Goal: Task Accomplishment & Management: Use online tool/utility

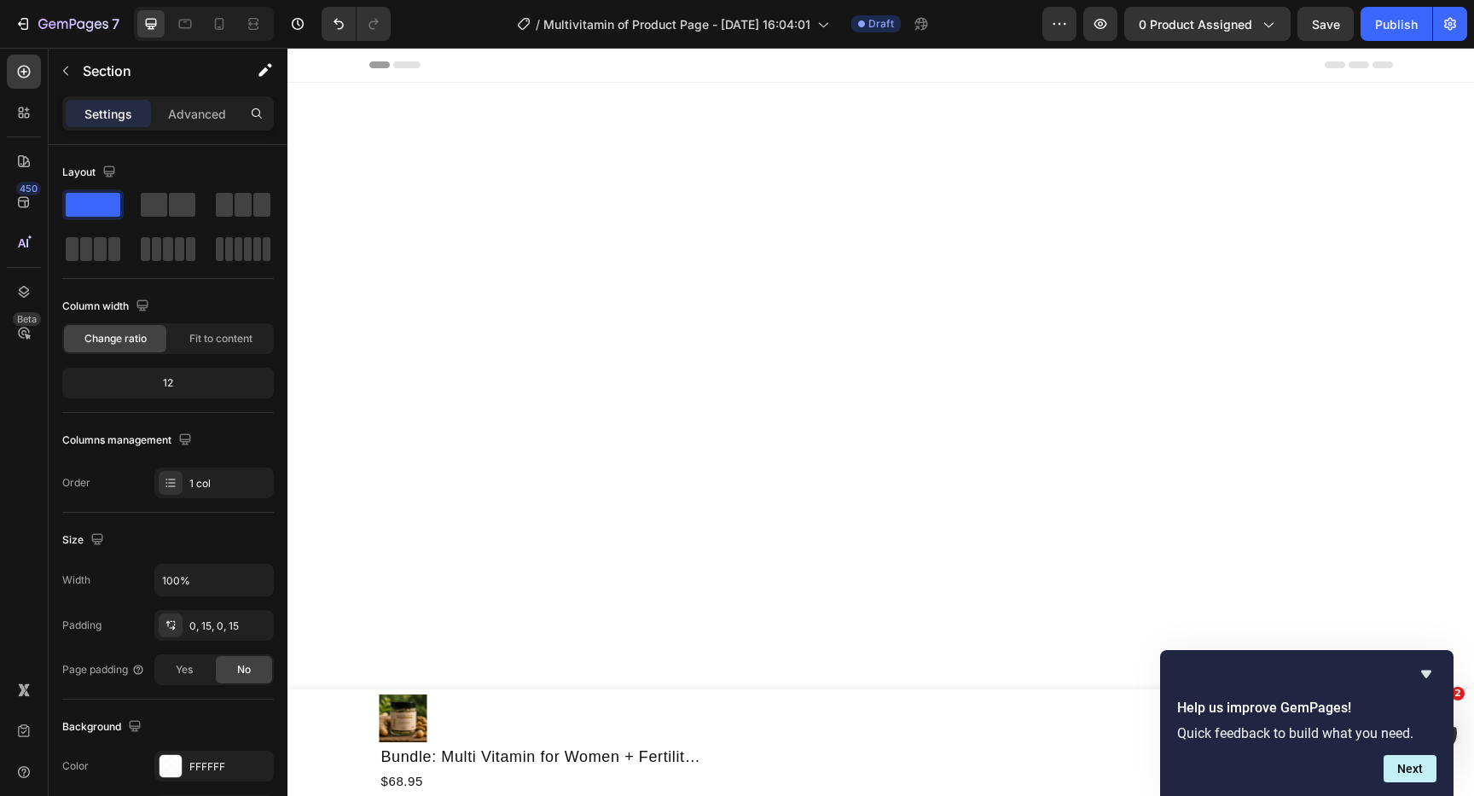
scroll to position [3825, 0]
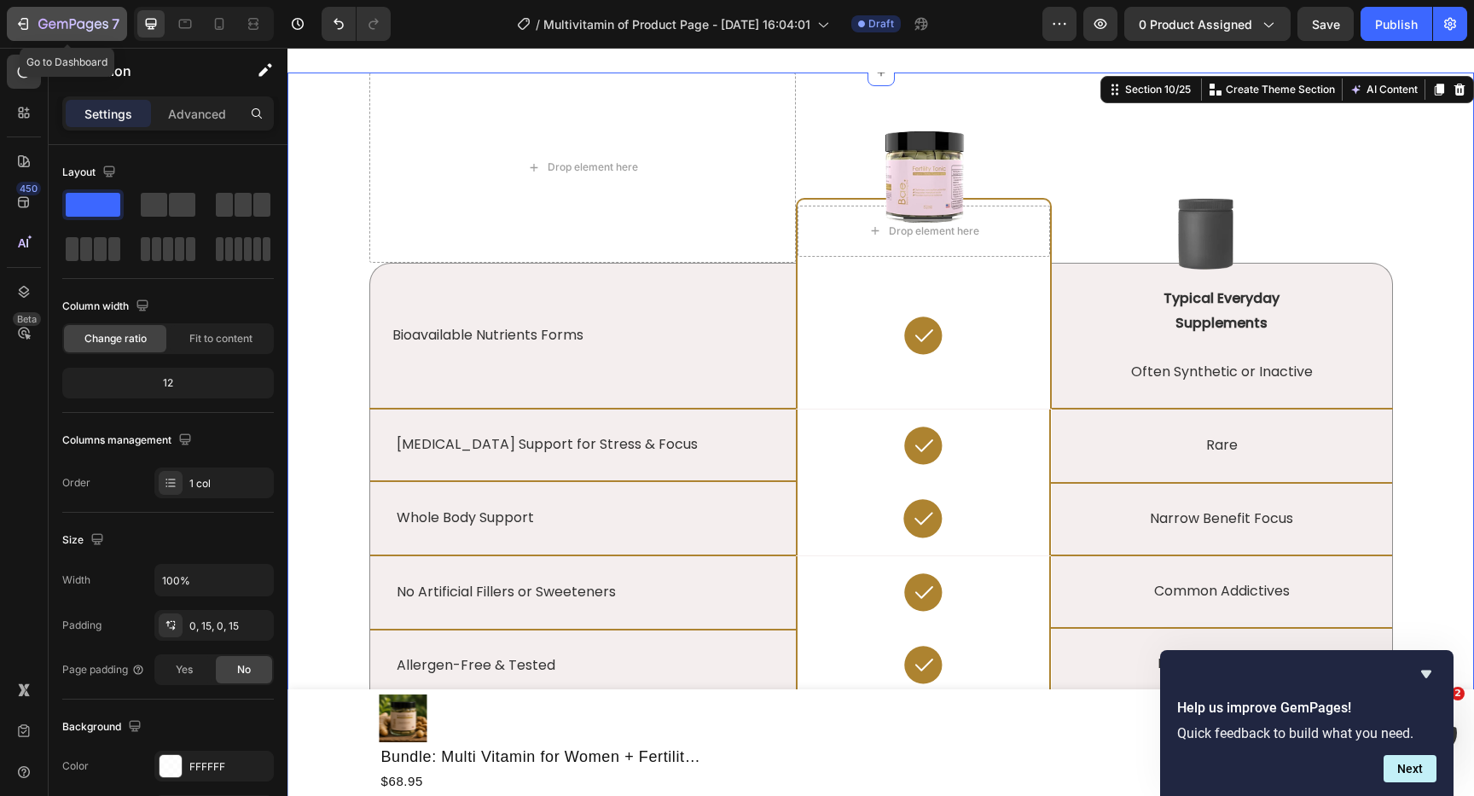
click at [14, 20] on icon "button" at bounding box center [22, 23] width 17 height 17
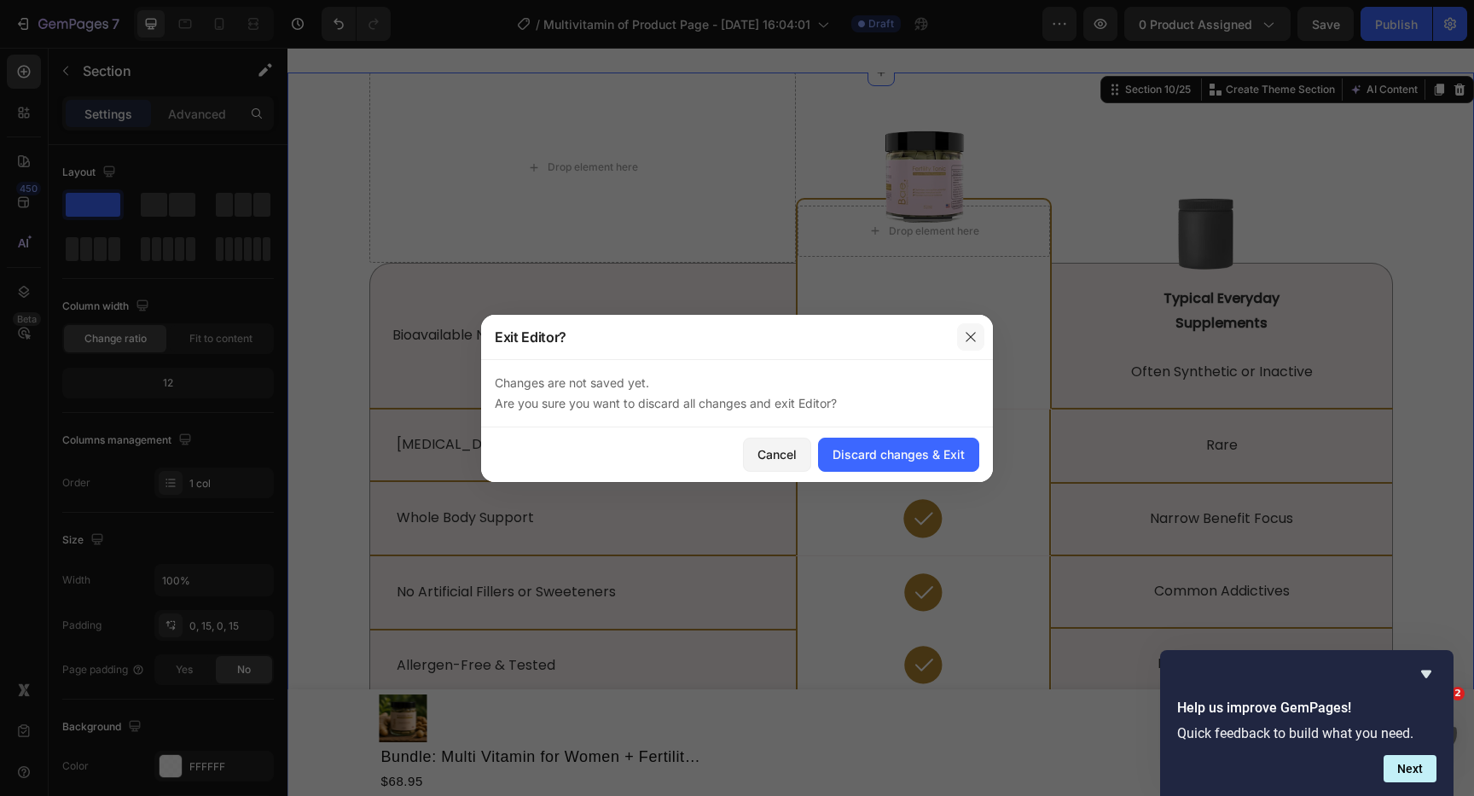
click at [976, 334] on icon "button" at bounding box center [971, 337] width 14 height 14
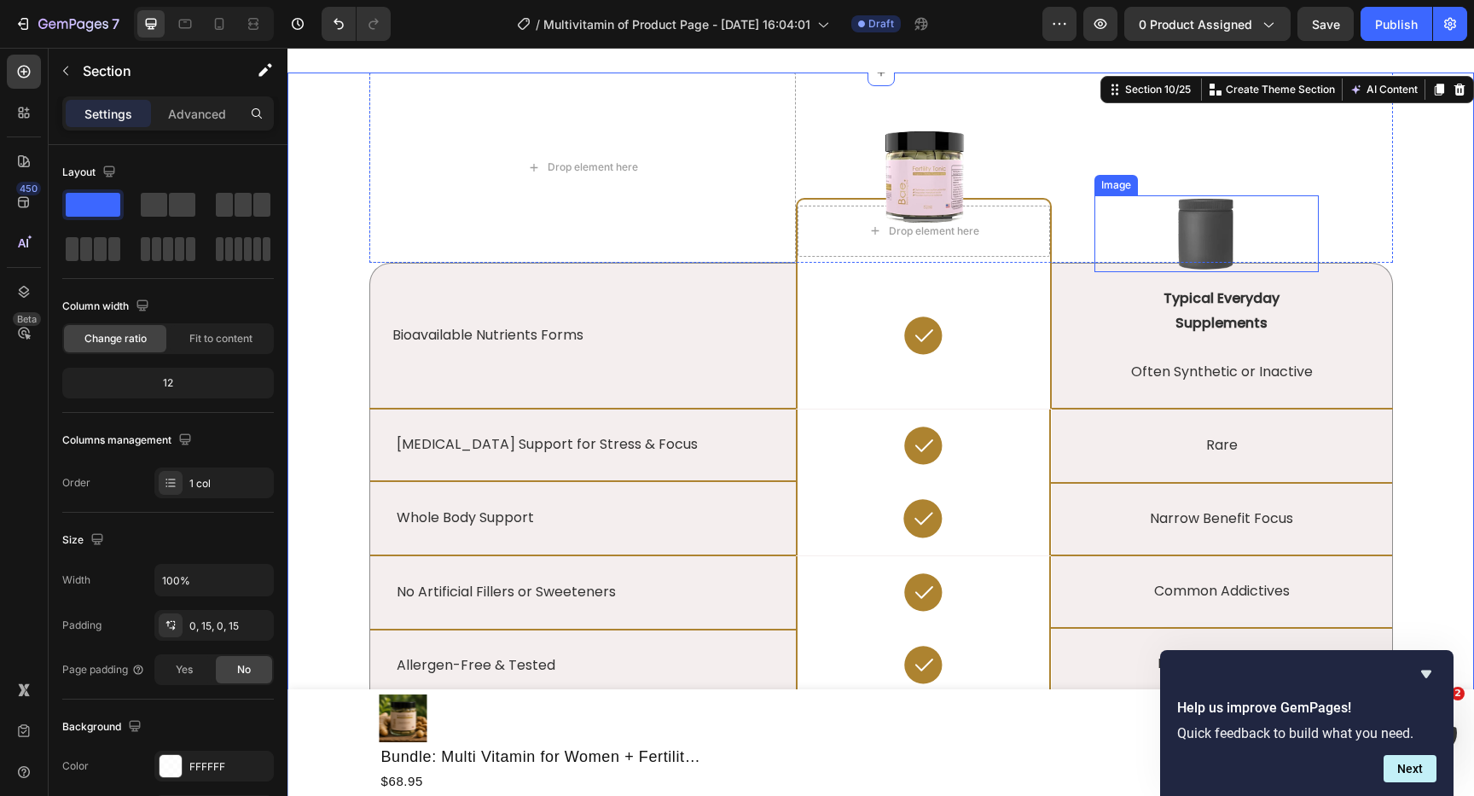
click at [1193, 232] on img at bounding box center [1206, 233] width 224 height 77
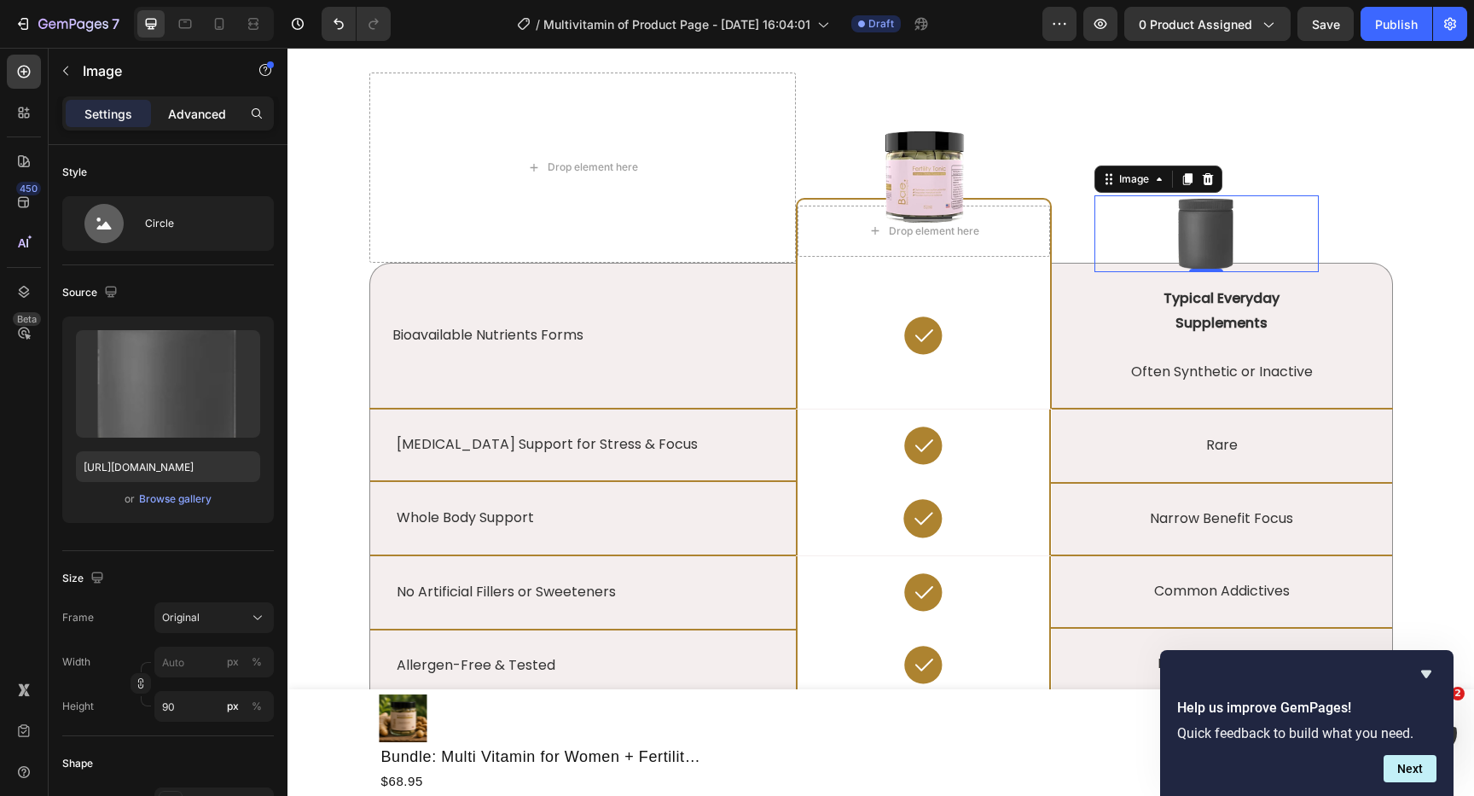
click at [202, 113] on p "Advanced" at bounding box center [197, 114] width 58 height 18
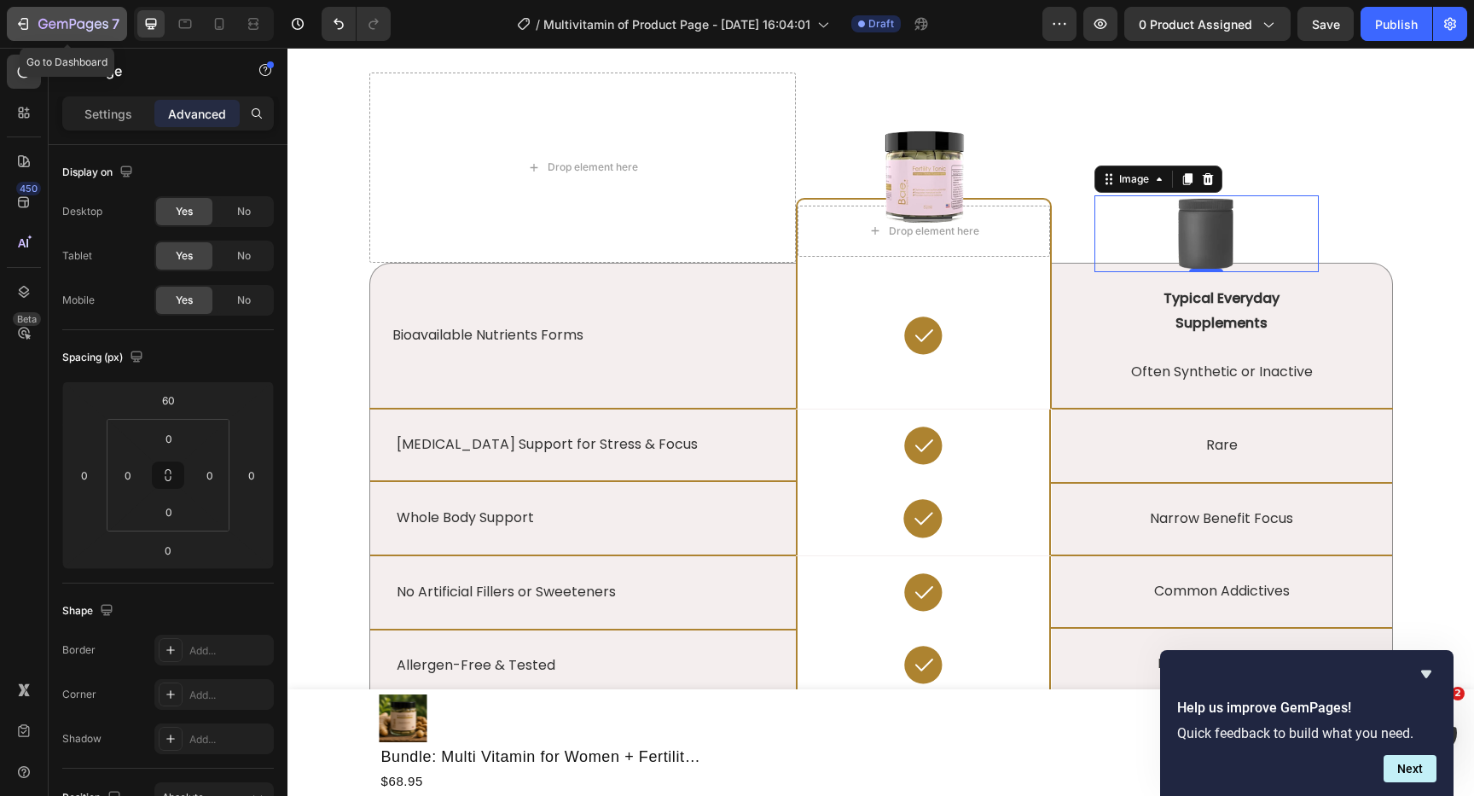
click at [50, 26] on icon "button" at bounding box center [53, 24] width 8 height 8
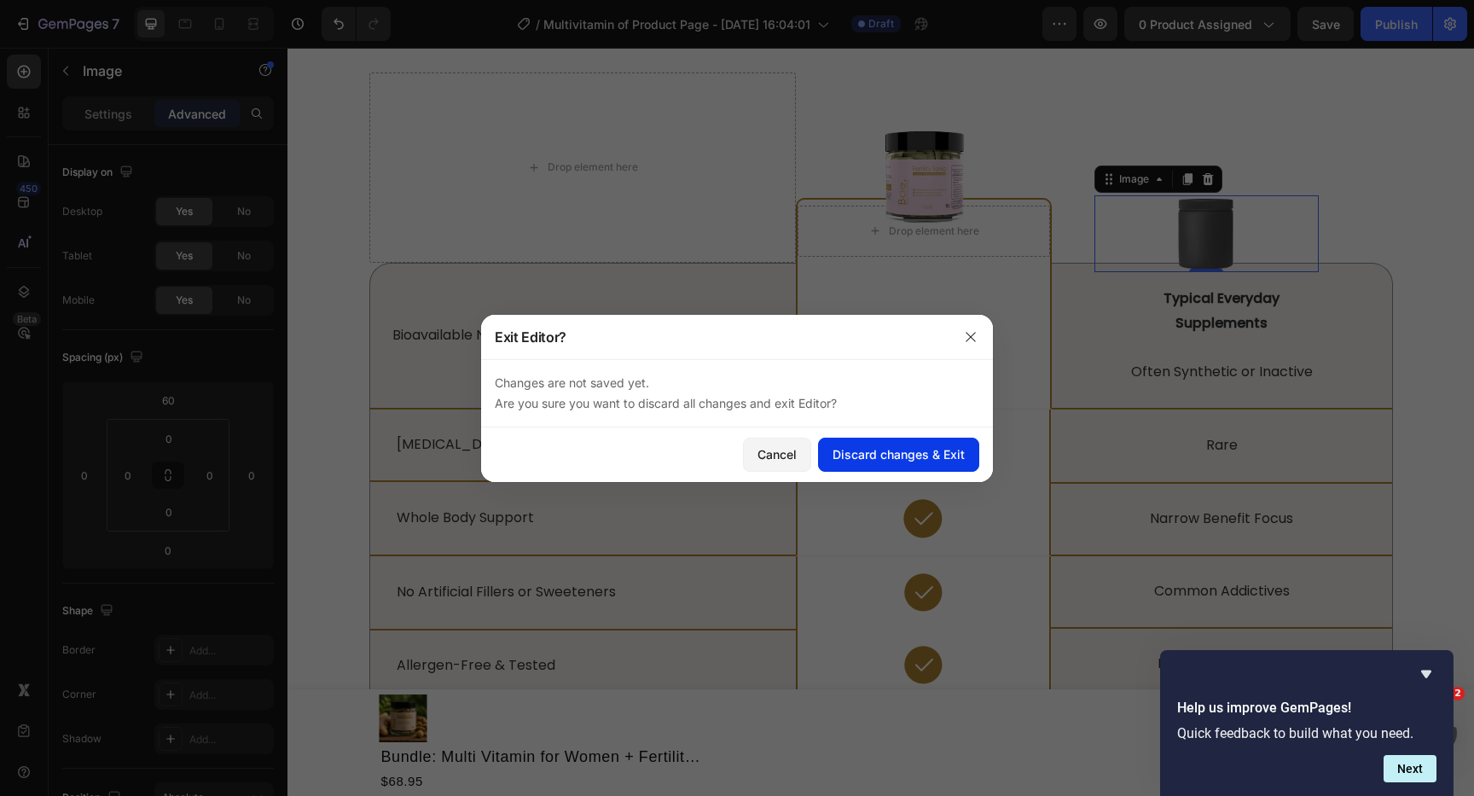
click at [910, 457] on div "Discard changes & Exit" at bounding box center [898, 454] width 132 height 18
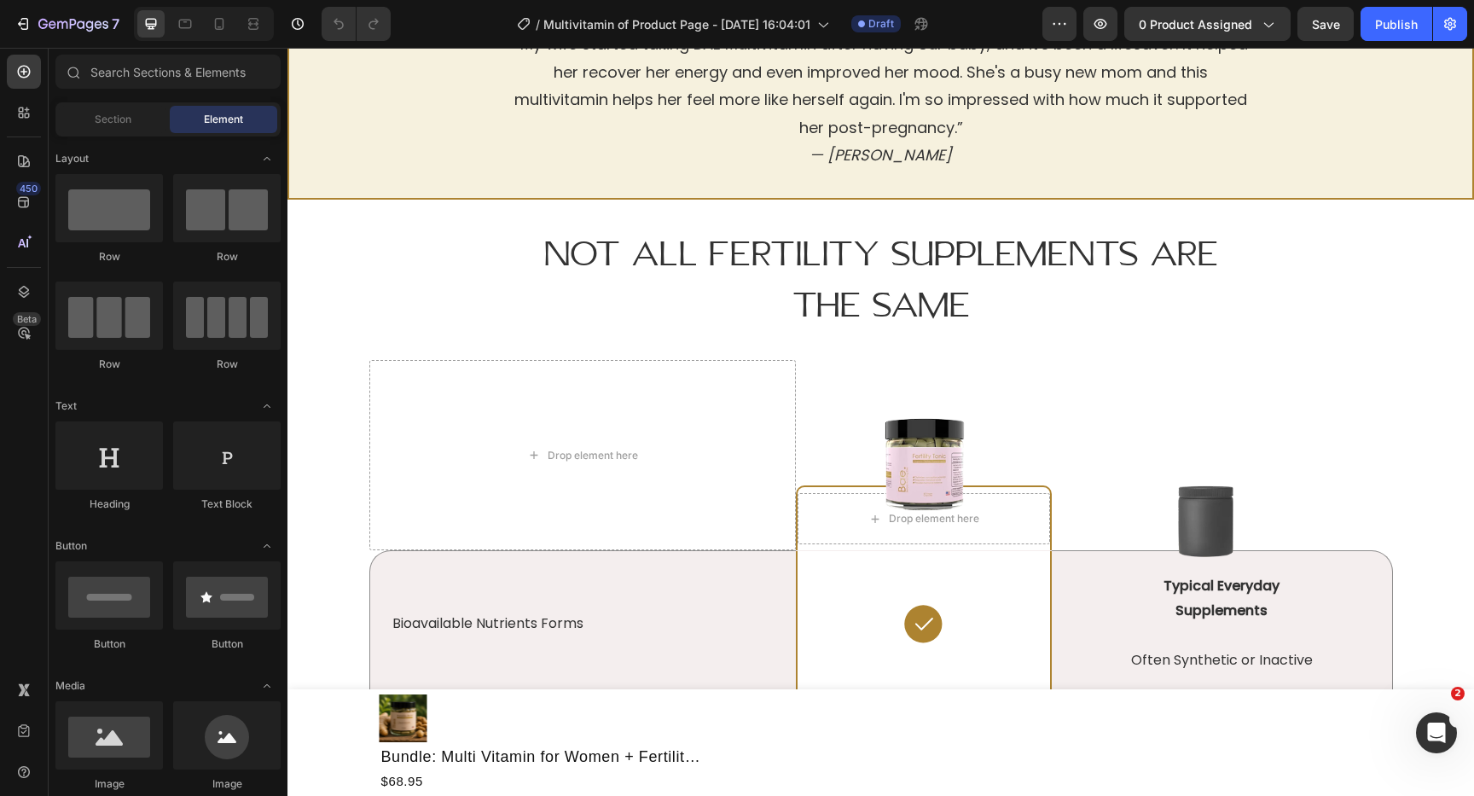
scroll to position [3258, 0]
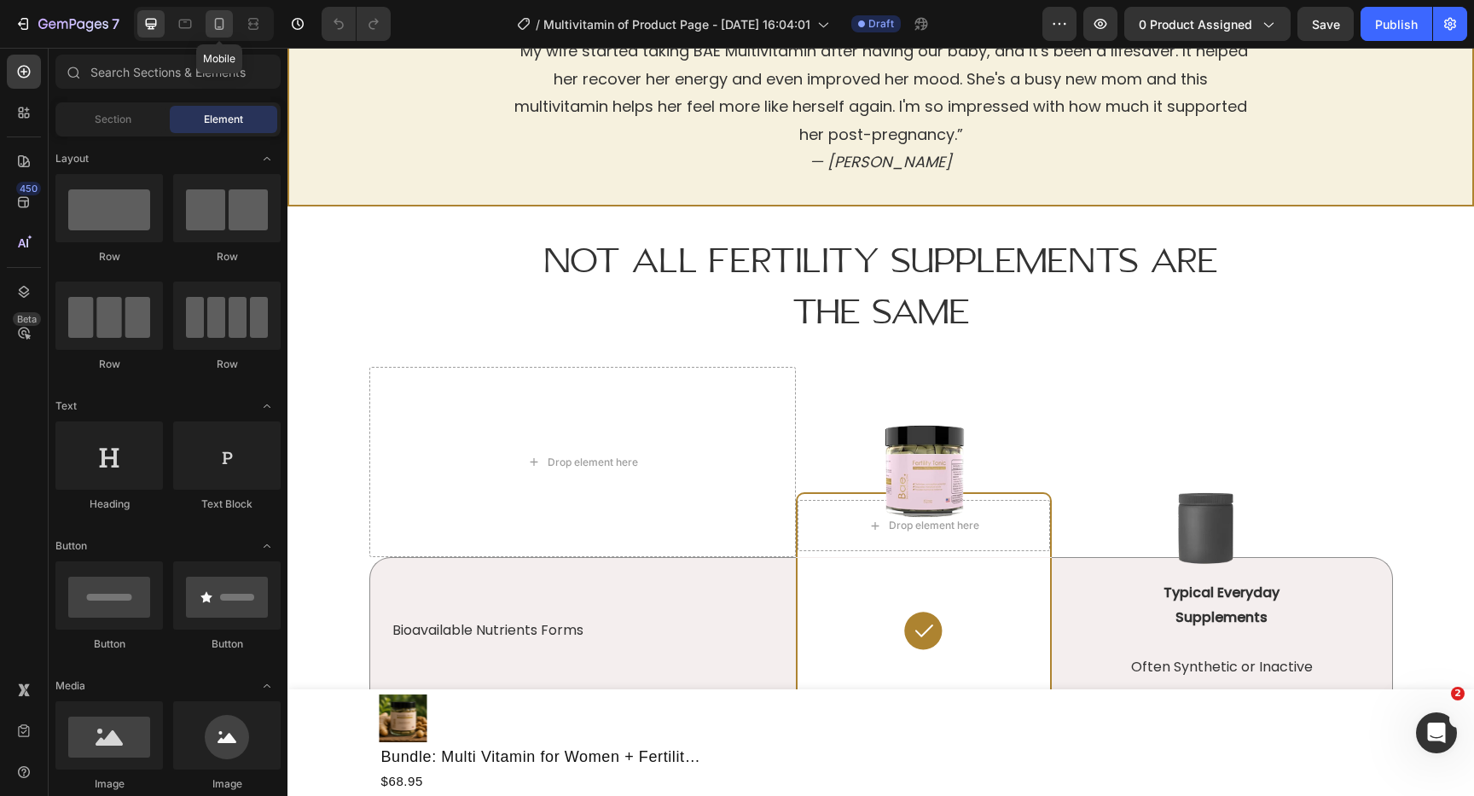
click at [221, 20] on icon at bounding box center [219, 23] width 17 height 17
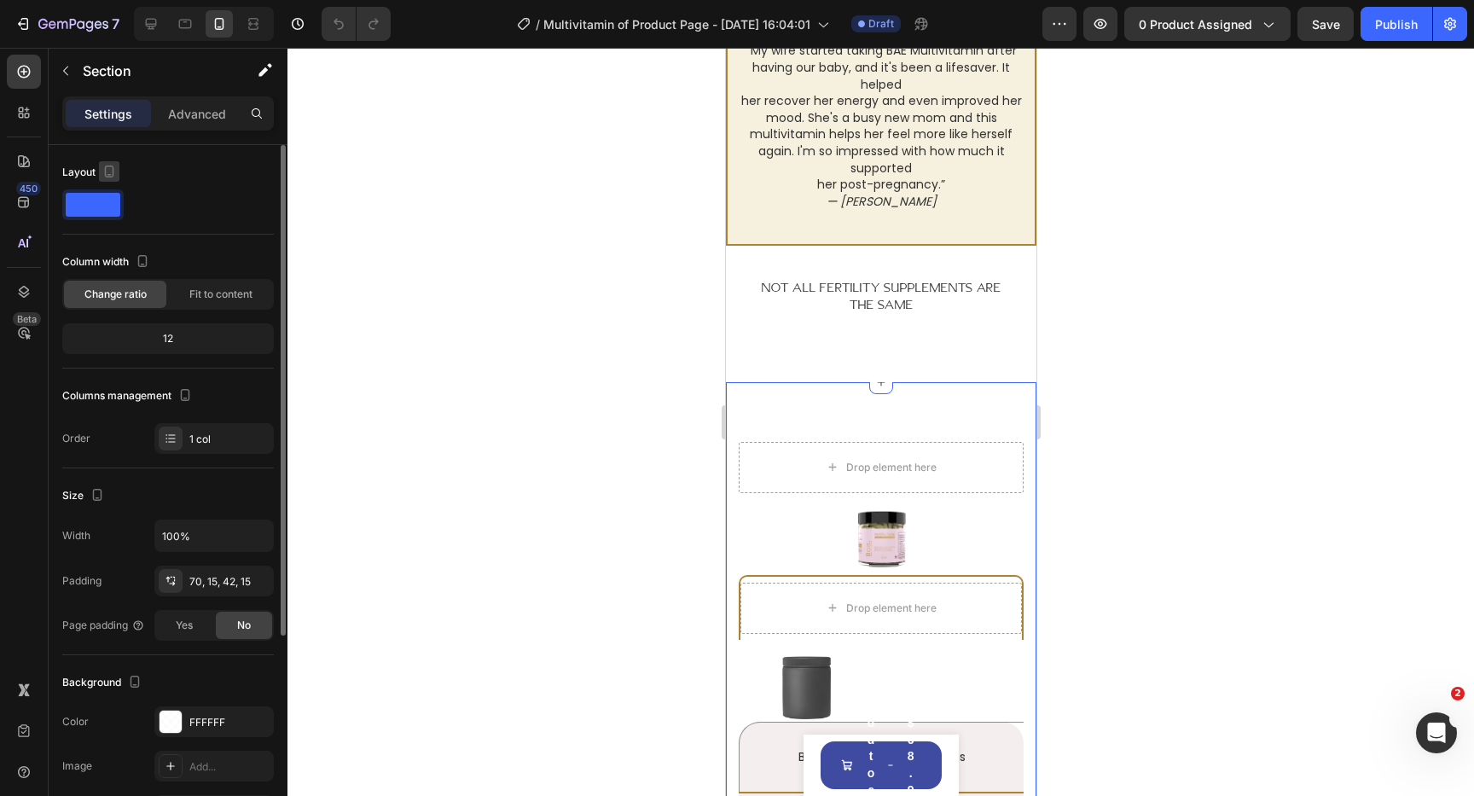
click at [103, 171] on icon "button" at bounding box center [109, 171] width 17 height 17
click at [174, 165] on div "Layout" at bounding box center [168, 172] width 212 height 27
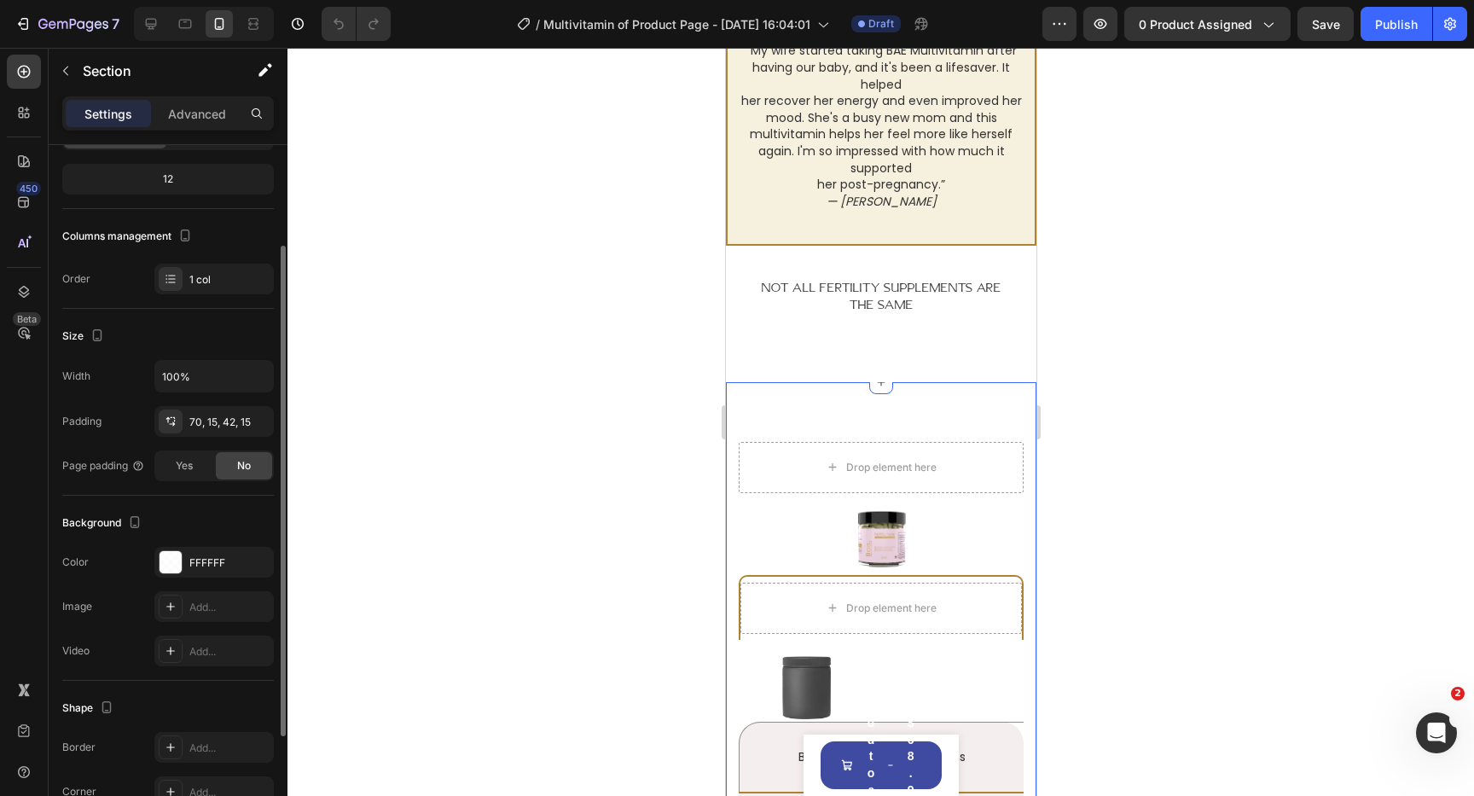
scroll to position [166, 0]
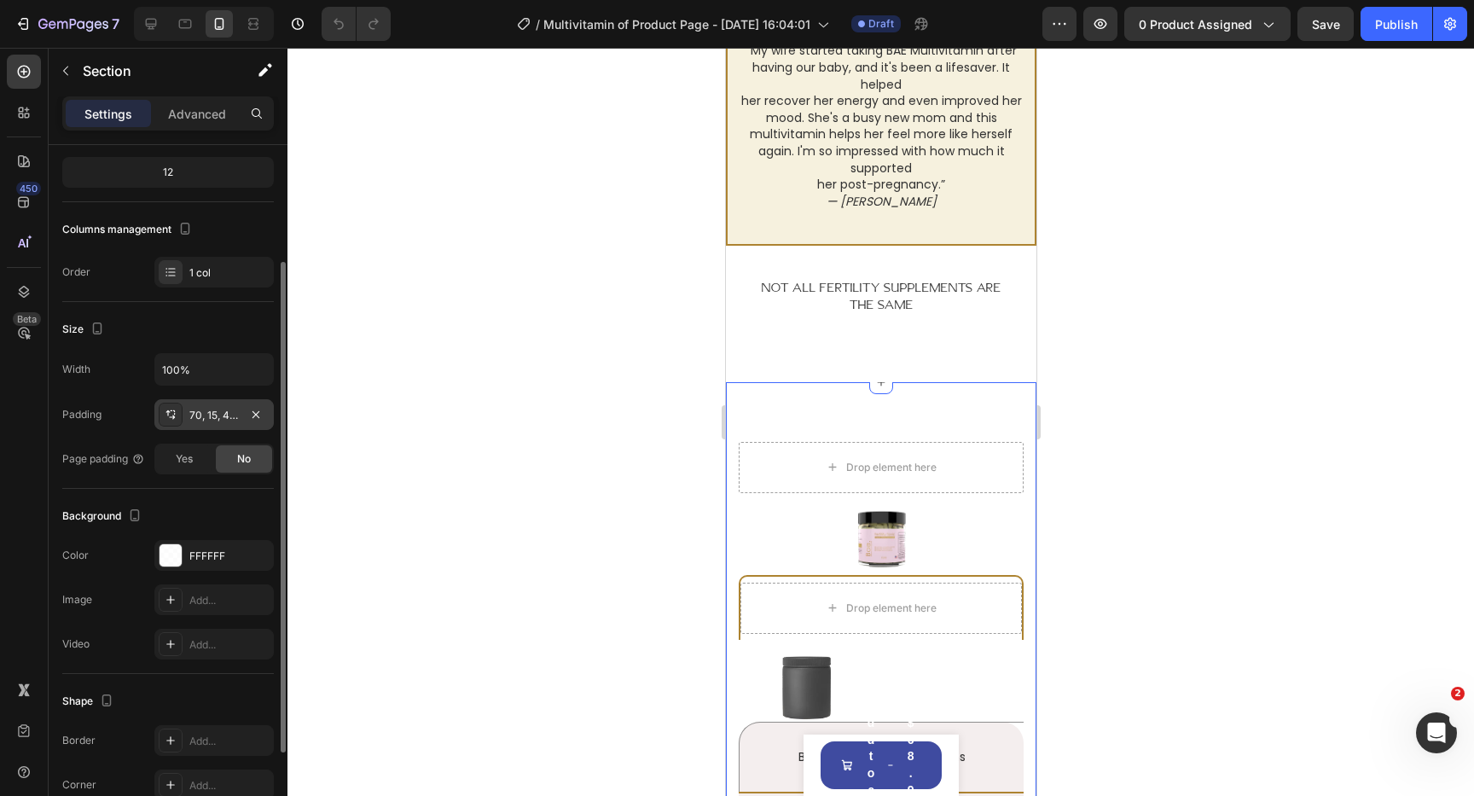
click at [171, 406] on div at bounding box center [171, 415] width 24 height 24
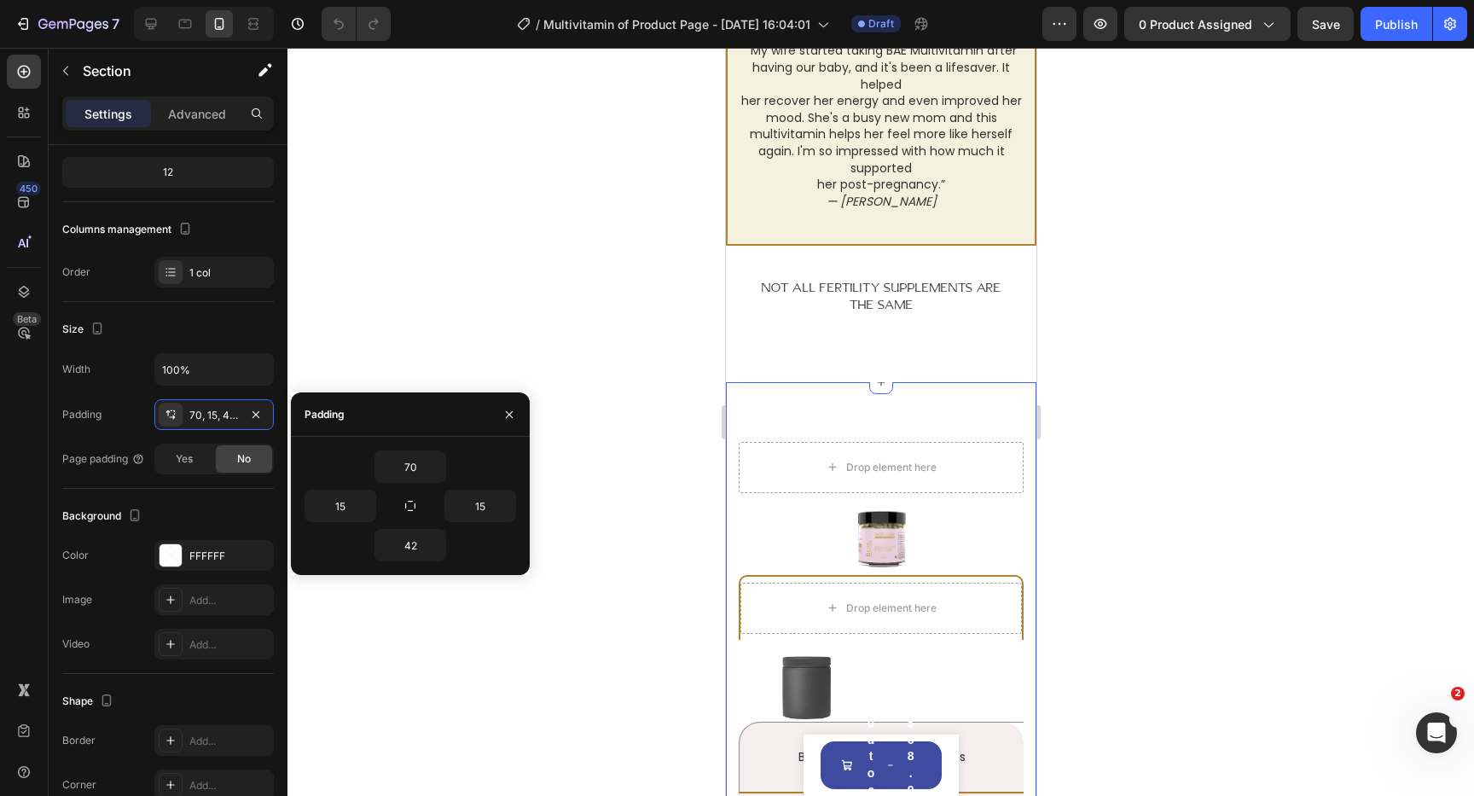
click at [386, 347] on div at bounding box center [880, 422] width 1186 height 748
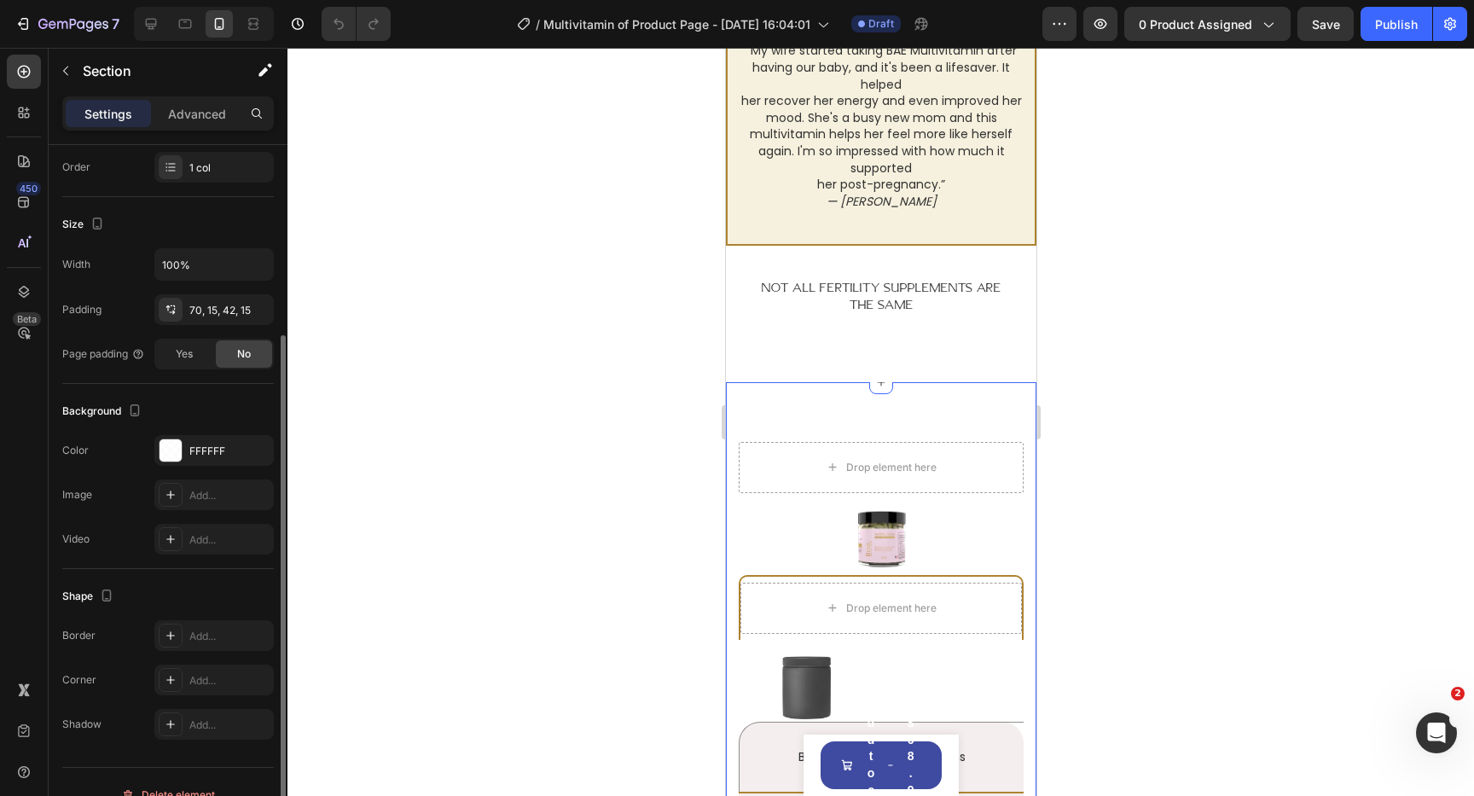
scroll to position [266, 0]
click at [175, 270] on input "100%" at bounding box center [214, 269] width 118 height 31
type input "100%"
